Goal: Register for event/course

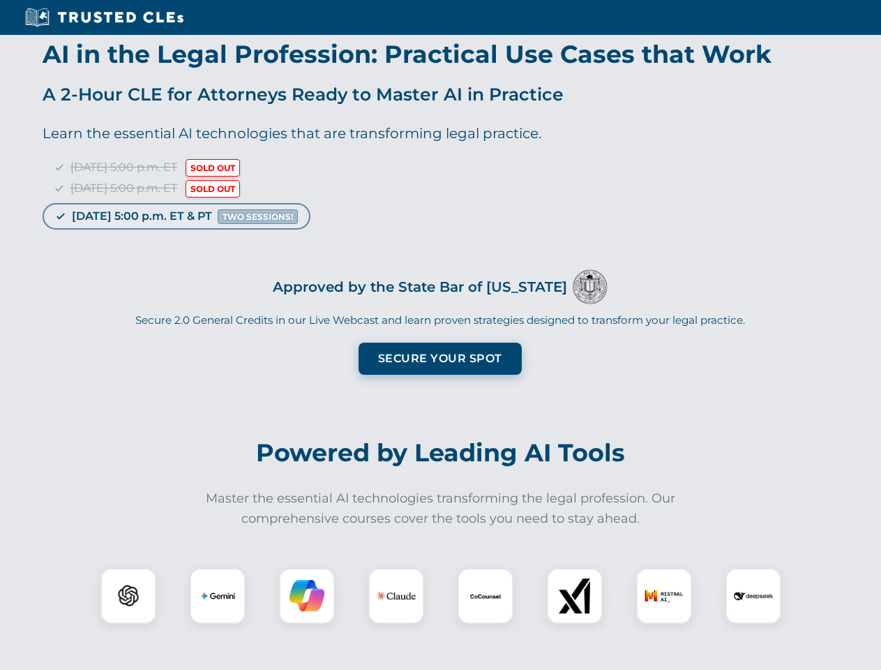
click at [440, 359] on button "Secure Your Spot" at bounding box center [440, 359] width 163 height 32
click at [128, 596] on img at bounding box center [128, 596] width 40 height 40
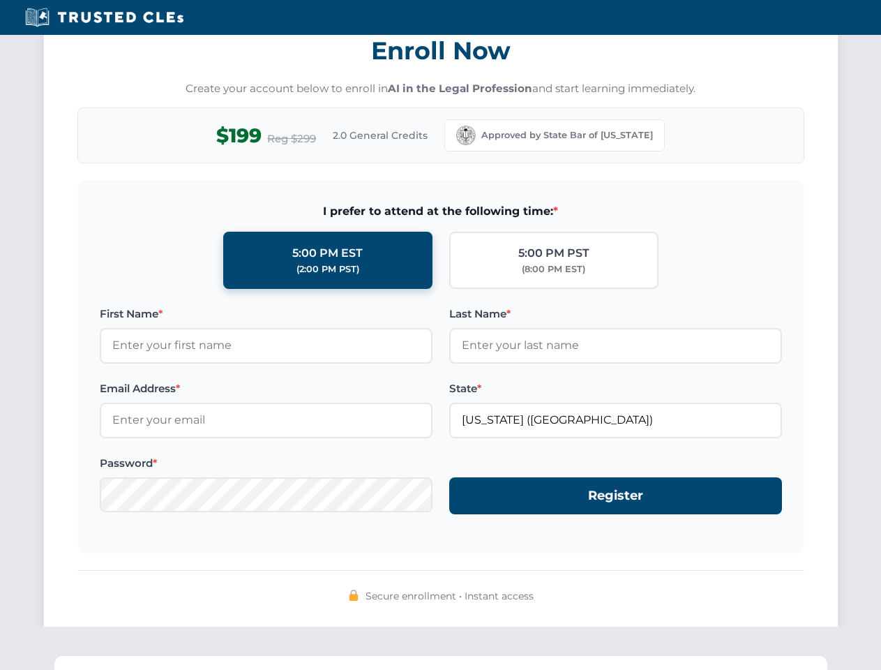
click at [307, 596] on div "Secure enrollment • Instant access" at bounding box center [440, 596] width 727 height 18
click at [396, 596] on span "Secure enrollment • Instant access" at bounding box center [450, 595] width 168 height 15
click at [486, 596] on span "Secure enrollment • Instant access" at bounding box center [450, 595] width 168 height 15
click at [575, 596] on div "Secure enrollment • Instant access" at bounding box center [440, 596] width 727 height 18
click at [664, 596] on div "Secure enrollment • Instant access" at bounding box center [440, 596] width 727 height 18
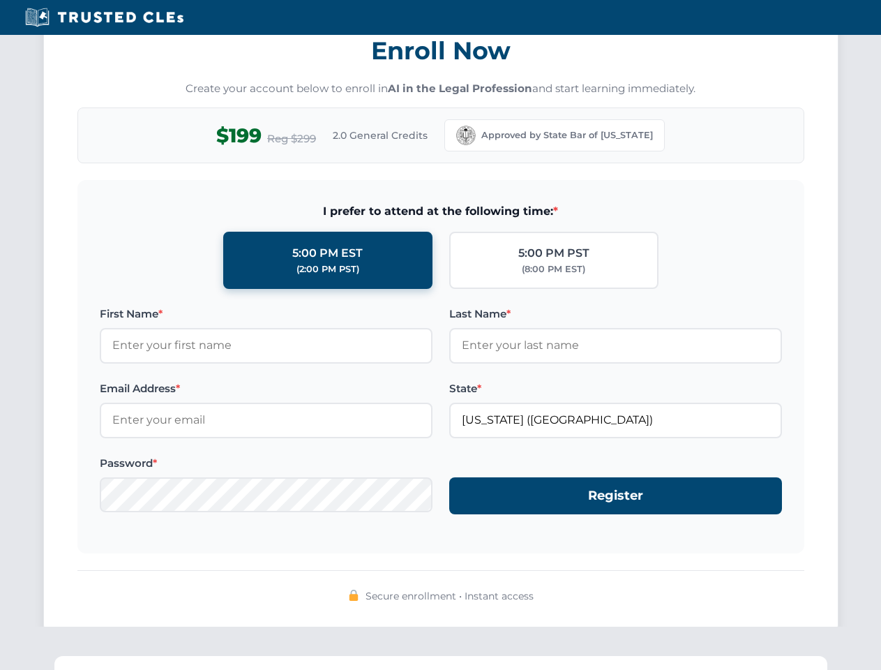
click at [753, 596] on div "Secure enrollment • Instant access" at bounding box center [440, 596] width 727 height 18
